Goal: Transaction & Acquisition: Purchase product/service

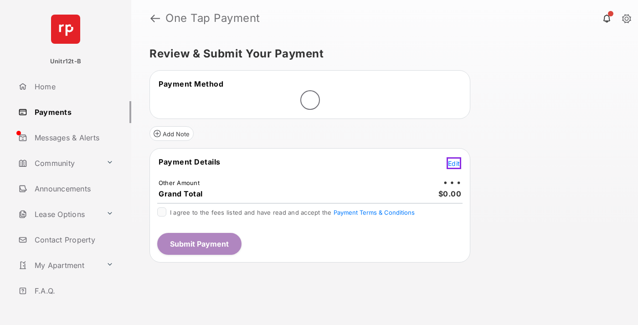
click at [455, 163] on span "Edit" at bounding box center [454, 163] width 12 height 8
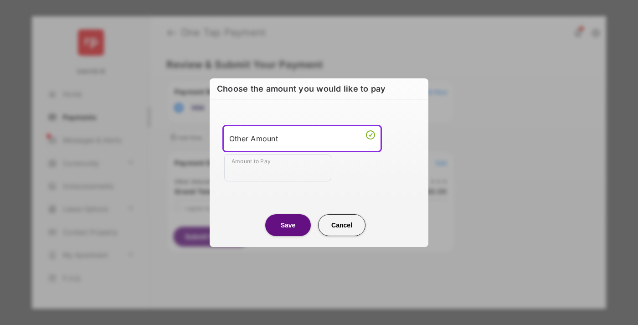
click at [302, 138] on div "Other Amount" at bounding box center [302, 139] width 146 height 14
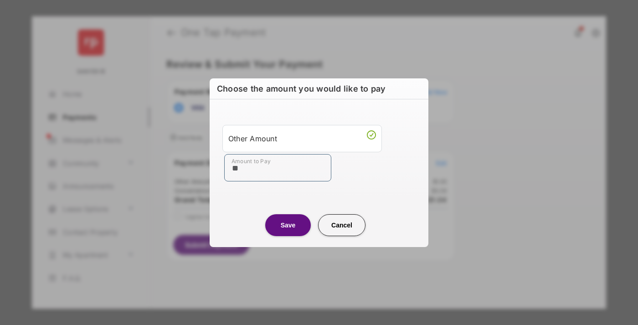
type input "**"
click at [288, 225] on button "Save" at bounding box center [288, 225] width 46 height 22
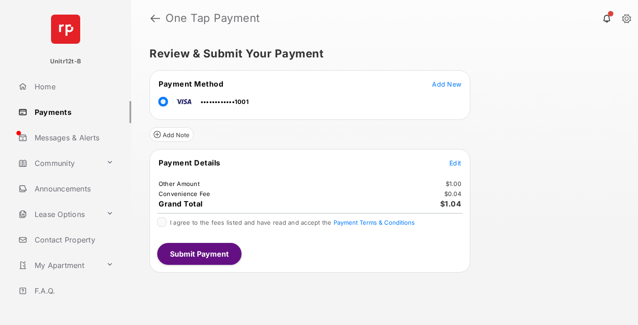
click at [455, 163] on span "Edit" at bounding box center [455, 163] width 12 height 8
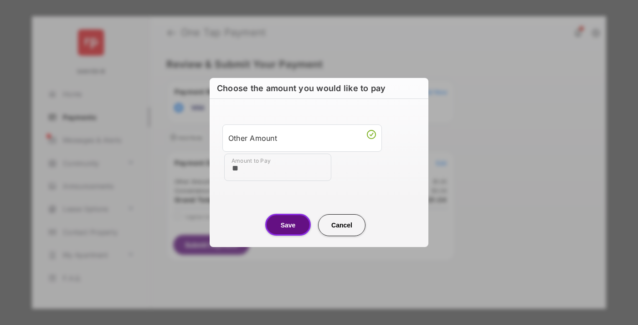
click at [288, 225] on button "Save" at bounding box center [288, 225] width 46 height 22
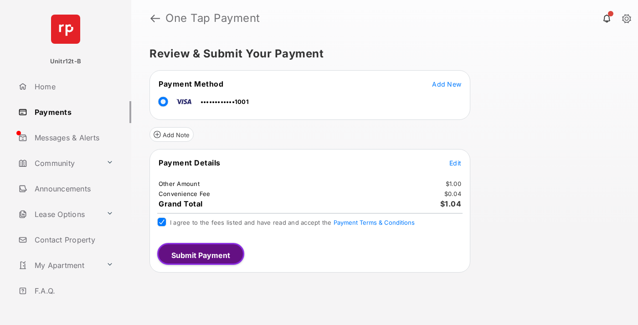
click at [199, 253] on button "Submit Payment" at bounding box center [200, 254] width 87 height 22
